Goal: Information Seeking & Learning: Learn about a topic

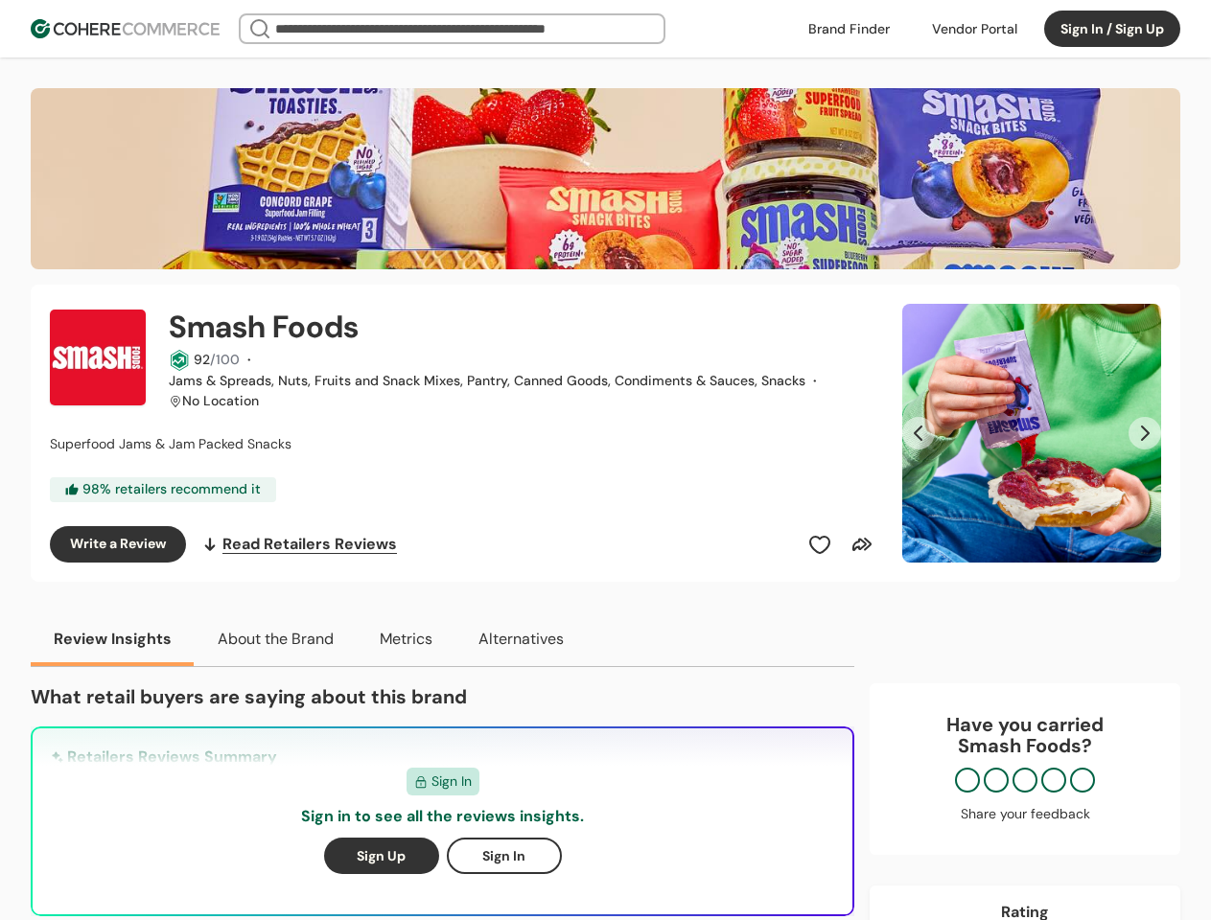
click at [605, 460] on div "Smash Foods 92 /100 · Jams & Spreads, Nuts, Fruits and Snack Mixes, Pantry, Can…" at bounding box center [464, 433] width 829 height 259
click at [974, 29] on div at bounding box center [974, 28] width 108 height 29
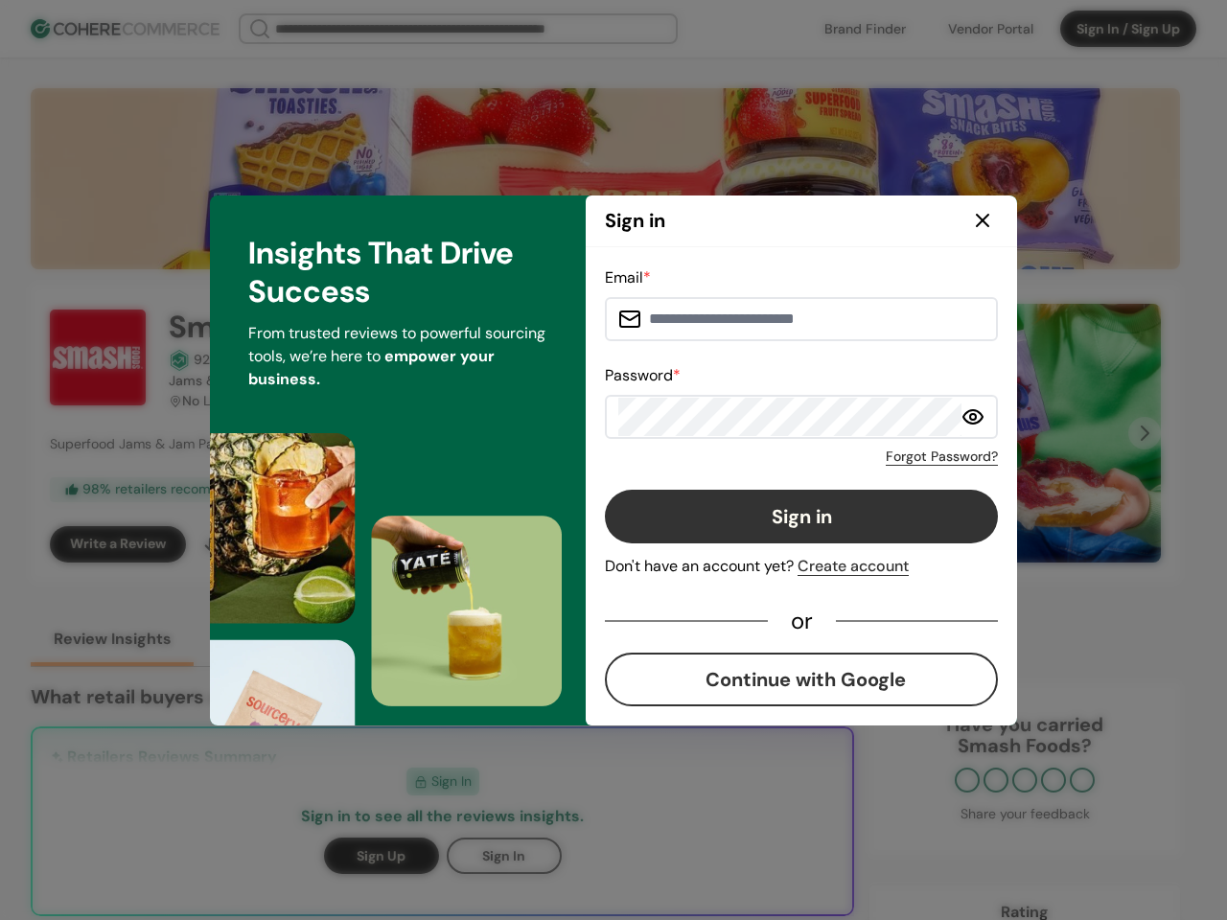
click at [820, 545] on div "Sign in Don't have an account yet? Create account" at bounding box center [801, 534] width 393 height 88
click at [862, 545] on div "Sign in Don't have an account yet? Create account" at bounding box center [801, 534] width 393 height 88
